Goal: Navigation & Orientation: Find specific page/section

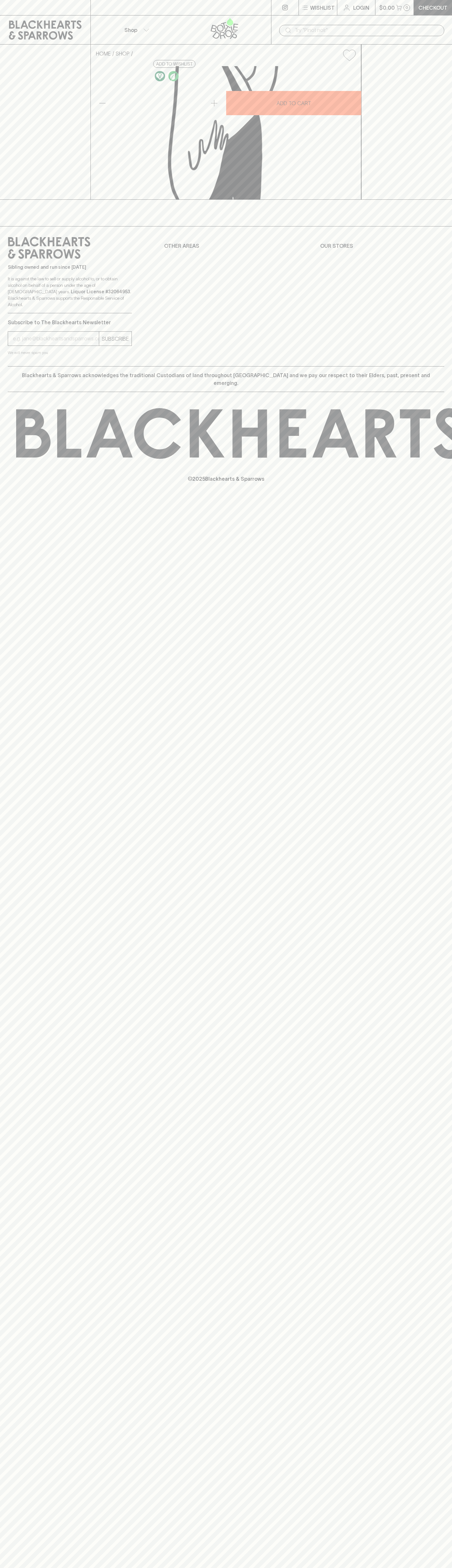
click at [115, 32] on button "Shop" at bounding box center [136, 29] width 90 height 29
click at [54, 1567] on html "⠀ ⠀ Wishlist Login $0.00 0 Checkout Shop ​ HOME SHOP Finca Enguera Tempranillo …" at bounding box center [226, 784] width 452 height 1568
click at [2, 1124] on div at bounding box center [226, 784] width 452 height 1568
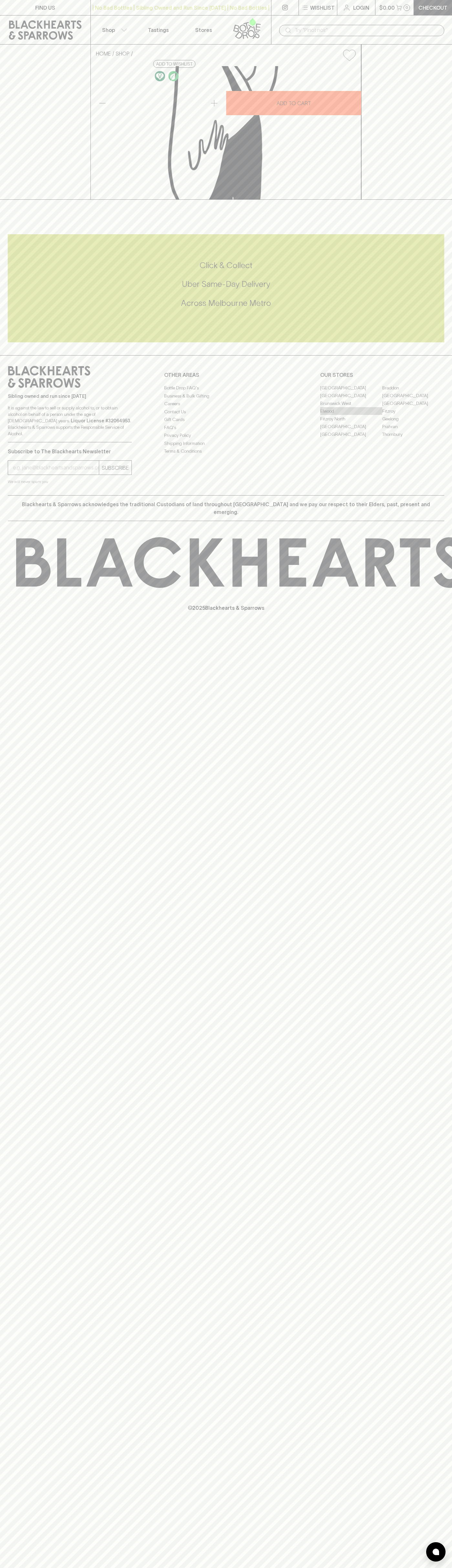
click at [351, 415] on link "Elwood" at bounding box center [351, 411] width 62 height 8
